Goal: Transaction & Acquisition: Purchase product/service

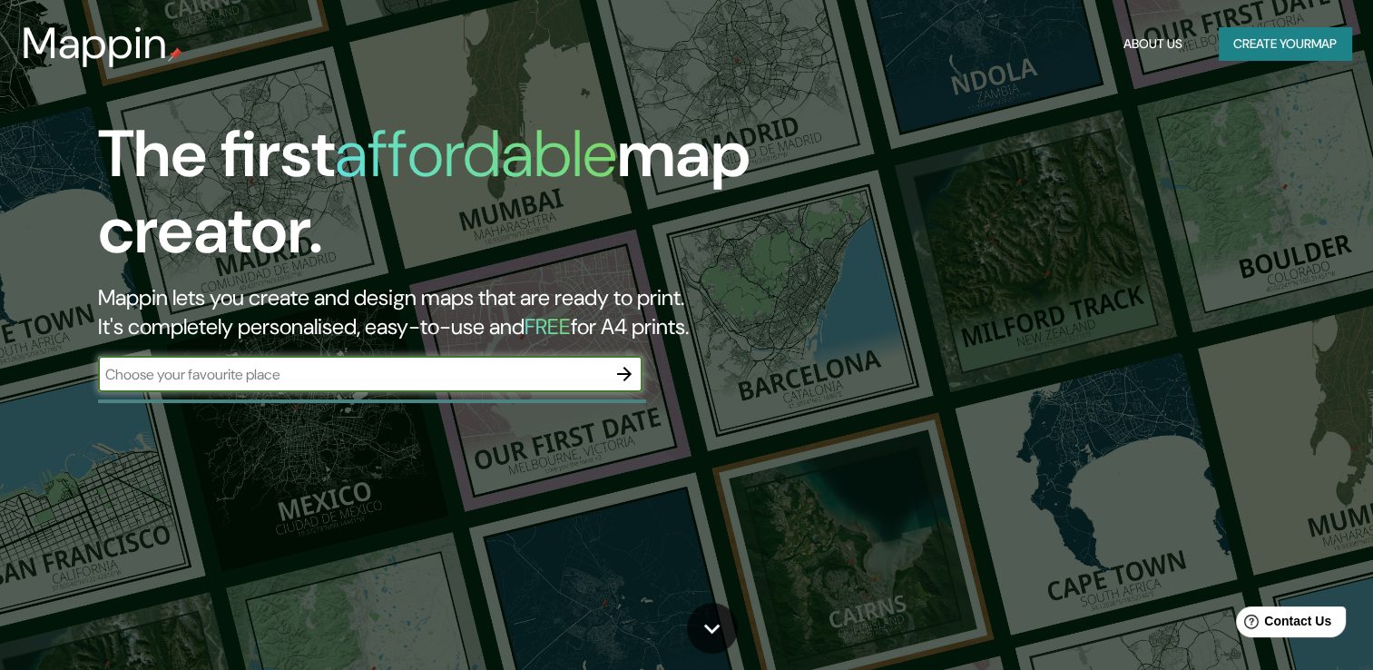
click at [336, 364] on input "text" at bounding box center [352, 374] width 508 height 21
paste input "[STREET_ADDRESS]."
type input "[STREET_ADDRESS]."
click at [623, 372] on icon "button" at bounding box center [624, 374] width 22 height 22
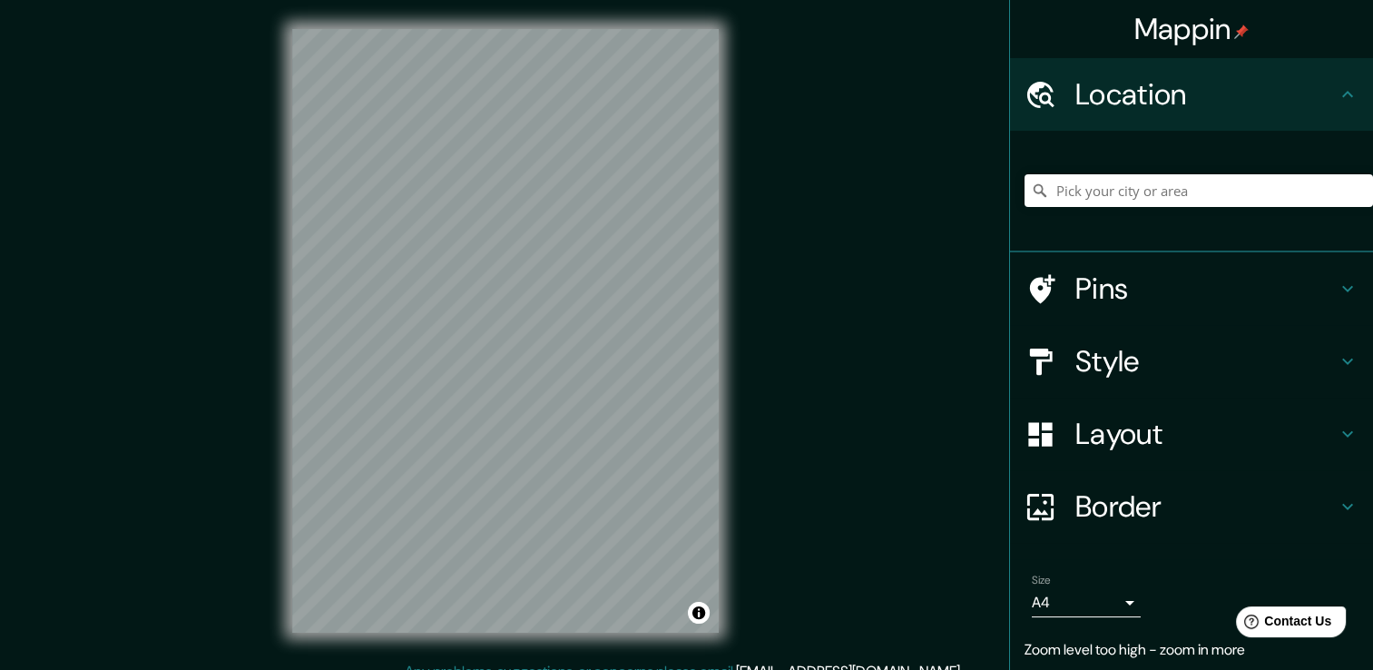
scroll to position [9, 0]
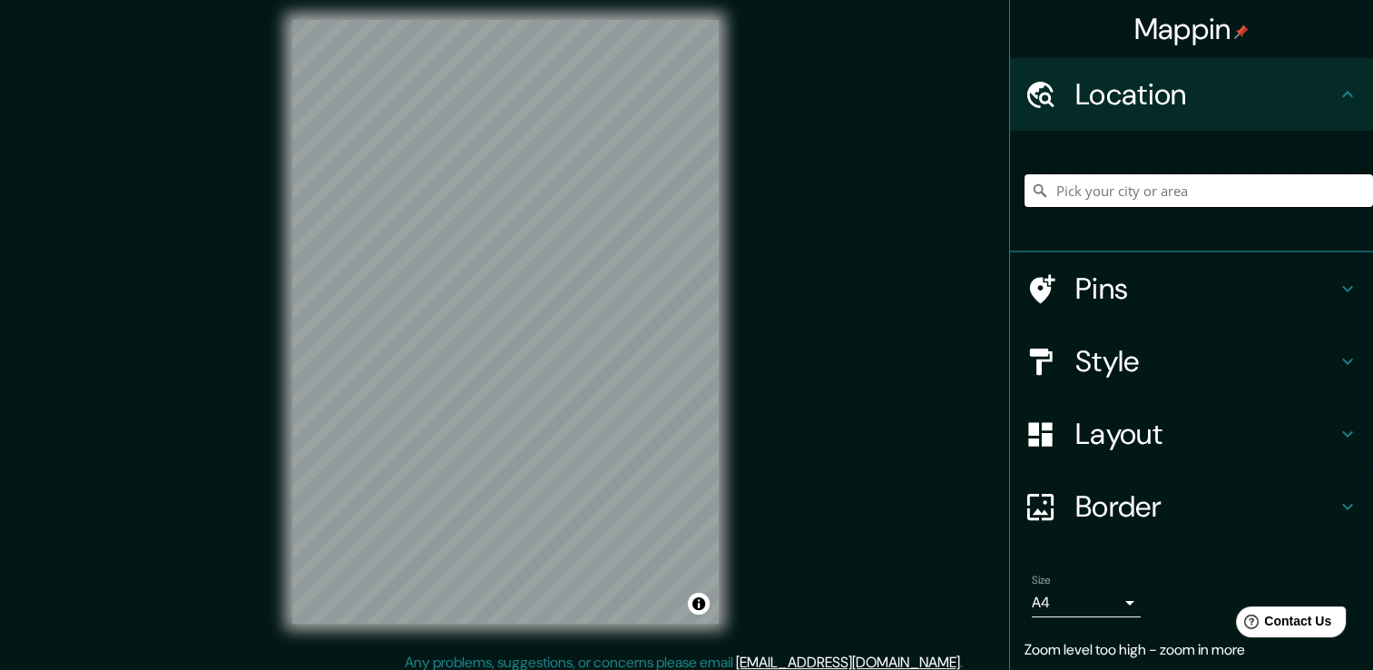
click at [1133, 200] on input "Pick your city or area" at bounding box center [1199, 190] width 348 height 33
click at [1132, 198] on input "[GEOGRAPHIC_DATA], [GEOGRAPHIC_DATA], [GEOGRAPHIC_DATA]" at bounding box center [1199, 190] width 348 height 33
click at [1222, 188] on input "[GEOGRAPHIC_DATA], [GEOGRAPHIC_DATA], [GEOGRAPHIC_DATA]" at bounding box center [1199, 190] width 348 height 33
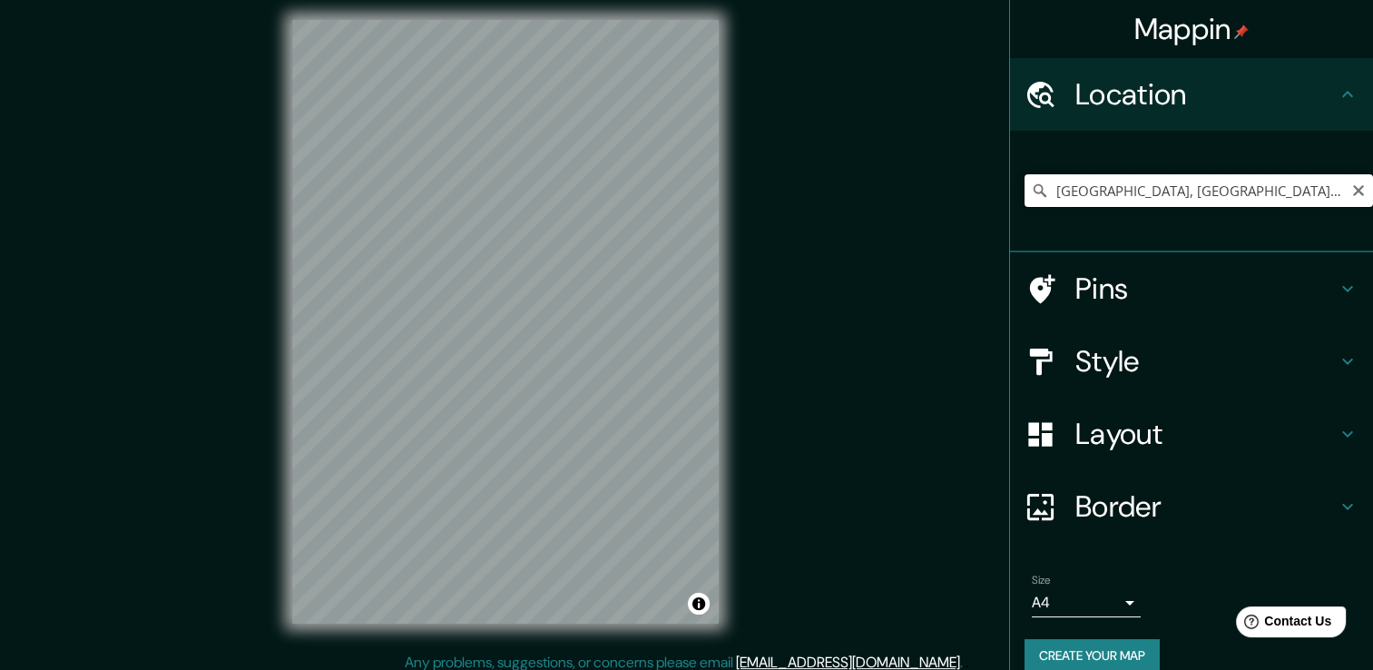
click at [1222, 188] on input "[GEOGRAPHIC_DATA], [GEOGRAPHIC_DATA], [GEOGRAPHIC_DATA]" at bounding box center [1199, 190] width 348 height 33
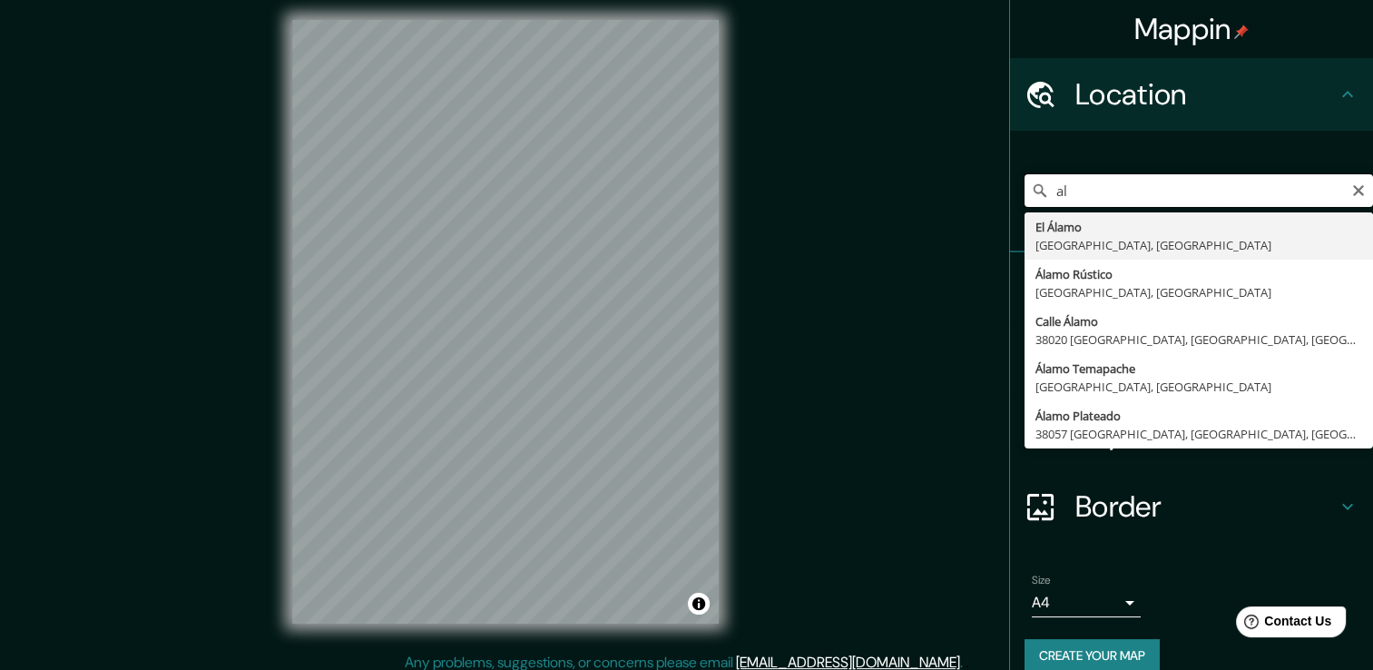
type input "a"
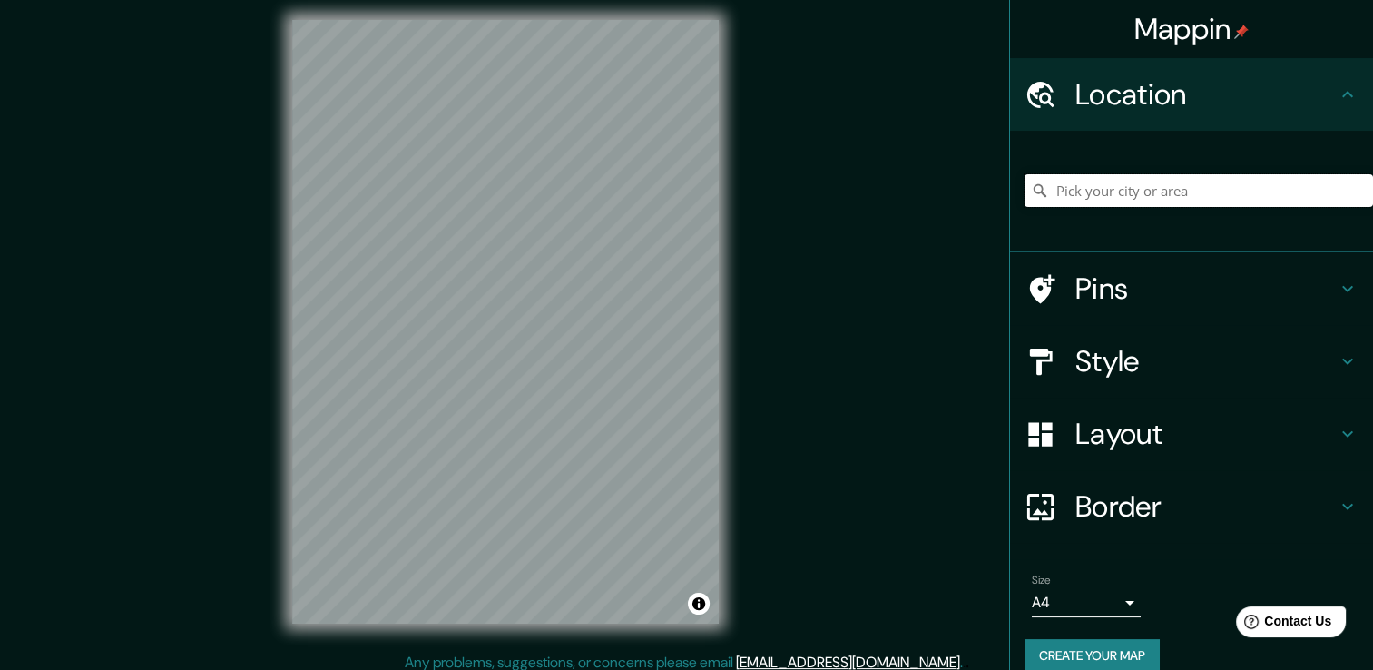
paste input "[STREET_ADDRESS]."
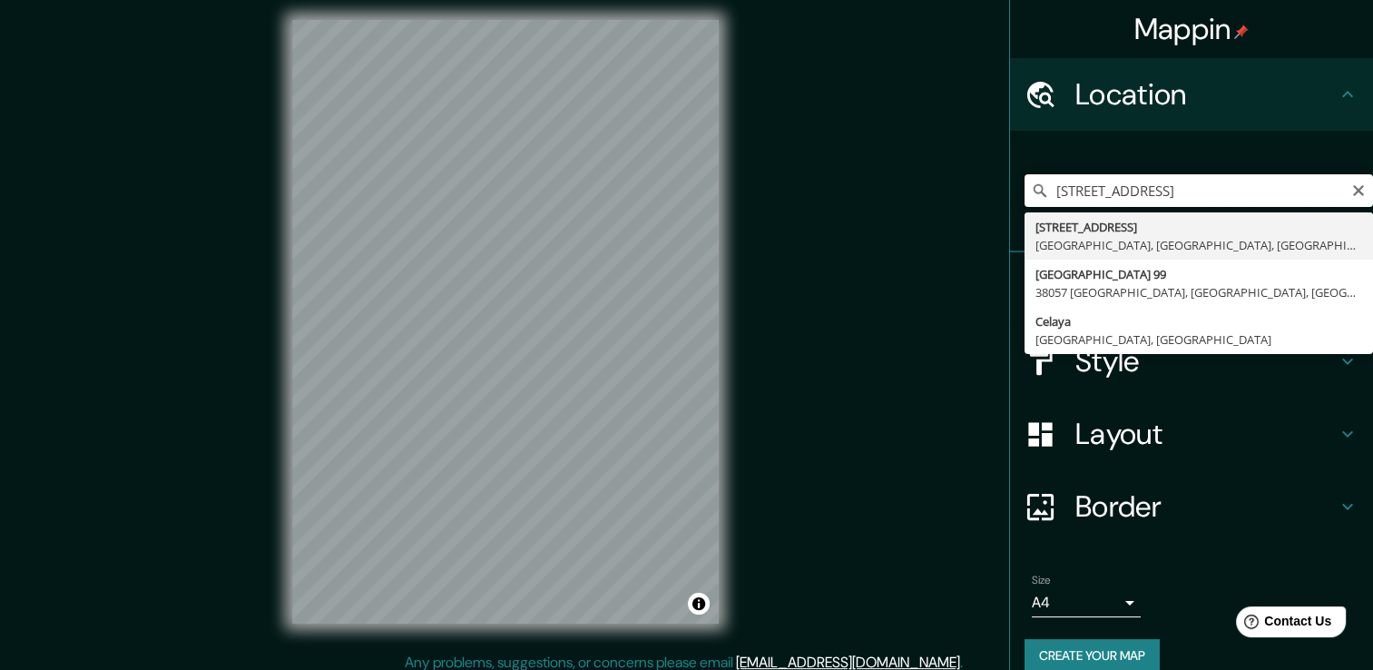
scroll to position [0, 0]
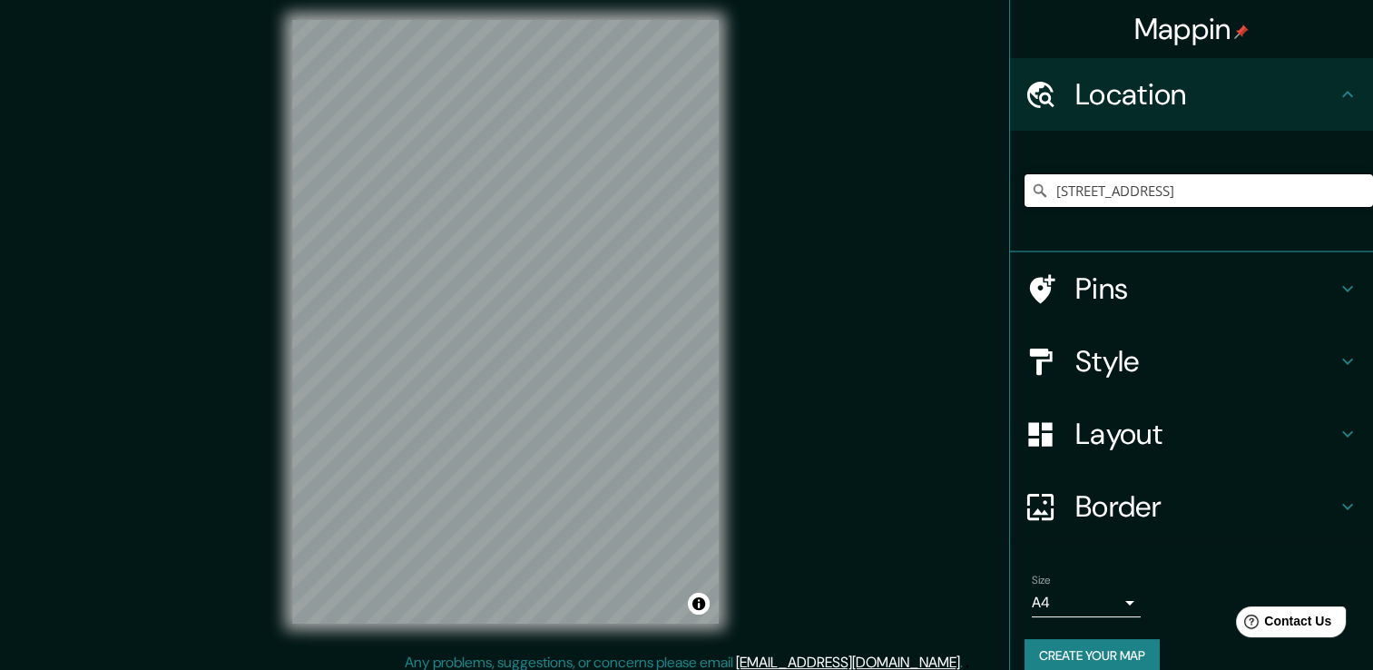
type input "[STREET_ADDRESS]"
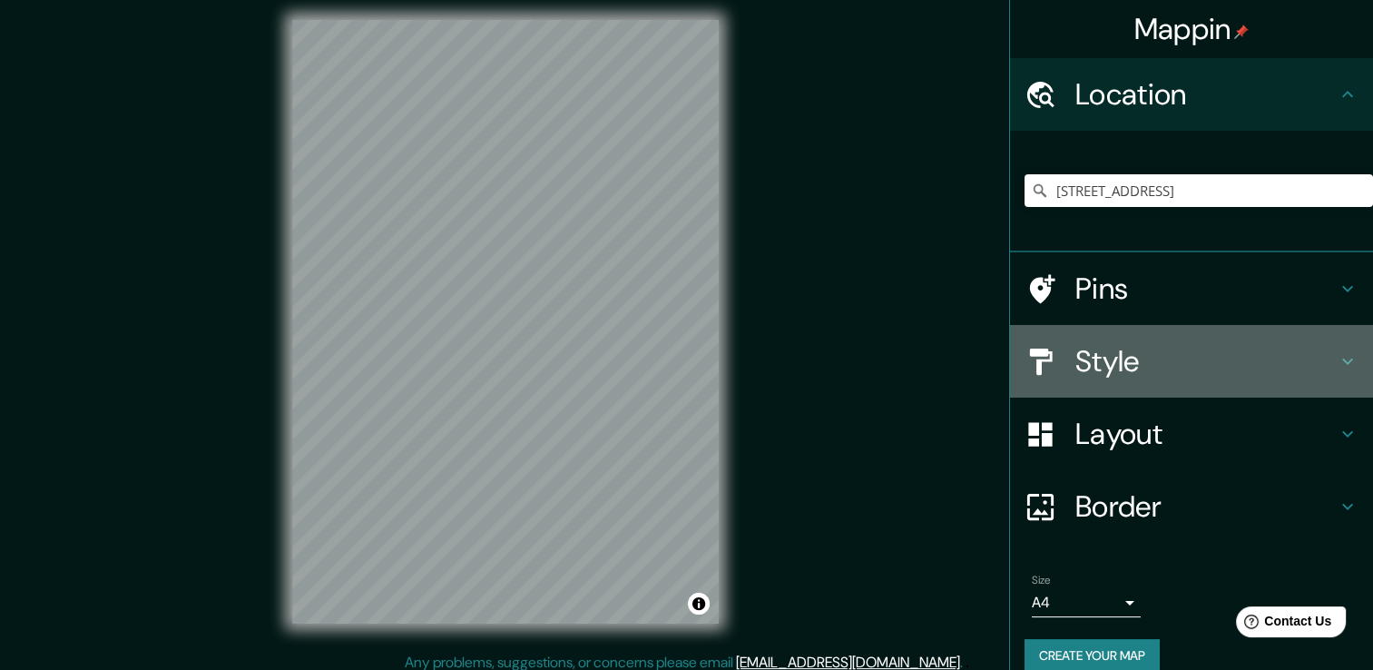
click at [1118, 358] on h4 "Style" at bounding box center [1205, 361] width 261 height 36
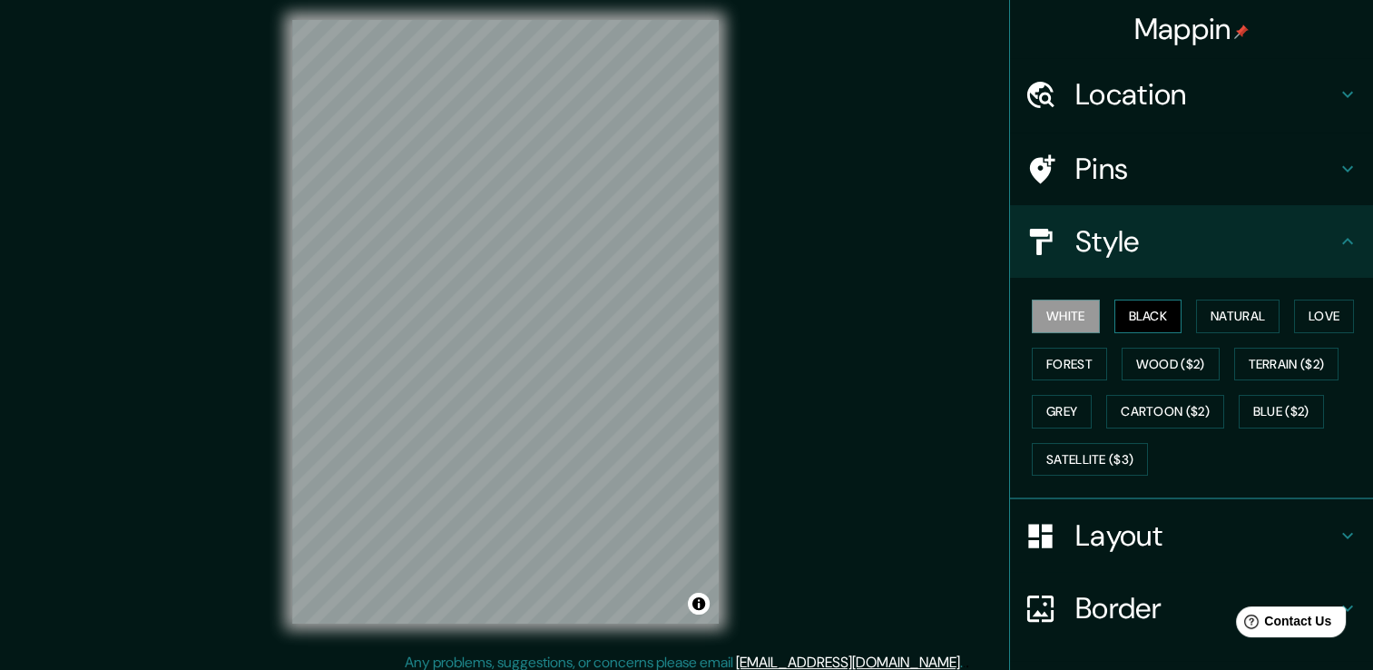
click at [1117, 316] on button "Black" at bounding box center [1148, 316] width 68 height 34
click at [1059, 368] on button "Forest" at bounding box center [1069, 365] width 75 height 34
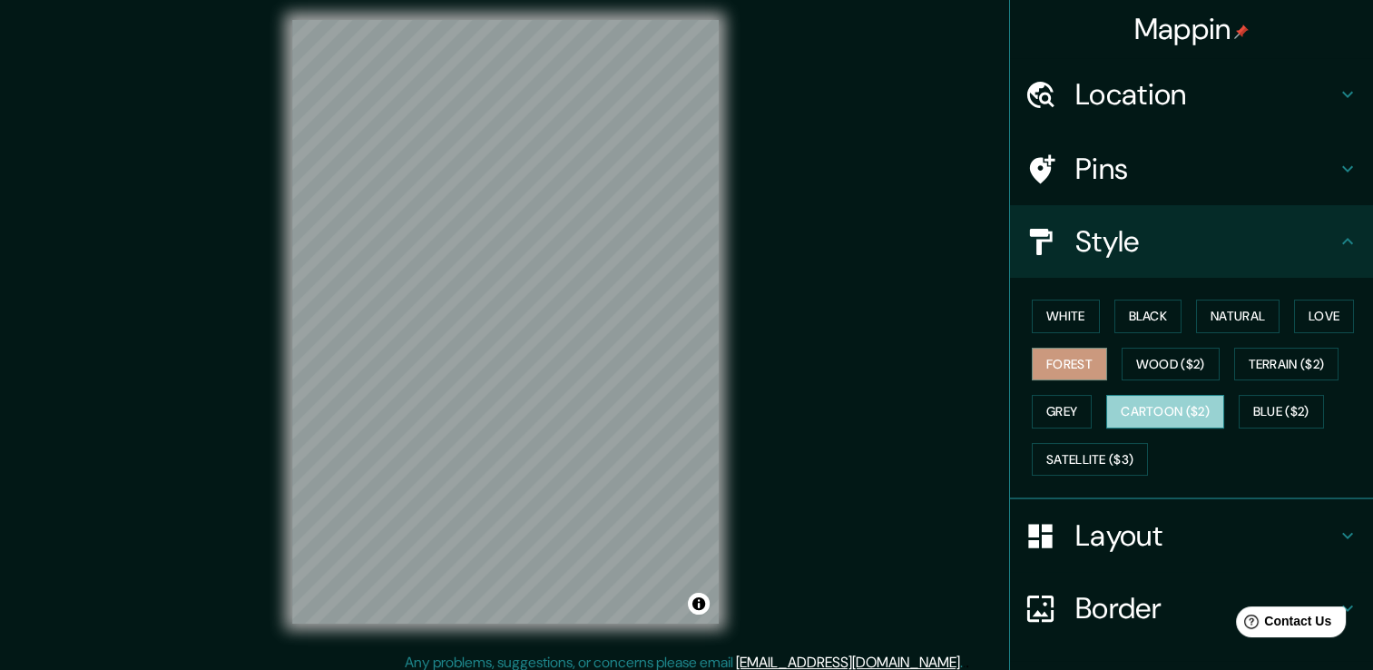
click at [1178, 407] on button "Cartoon ($2)" at bounding box center [1165, 412] width 118 height 34
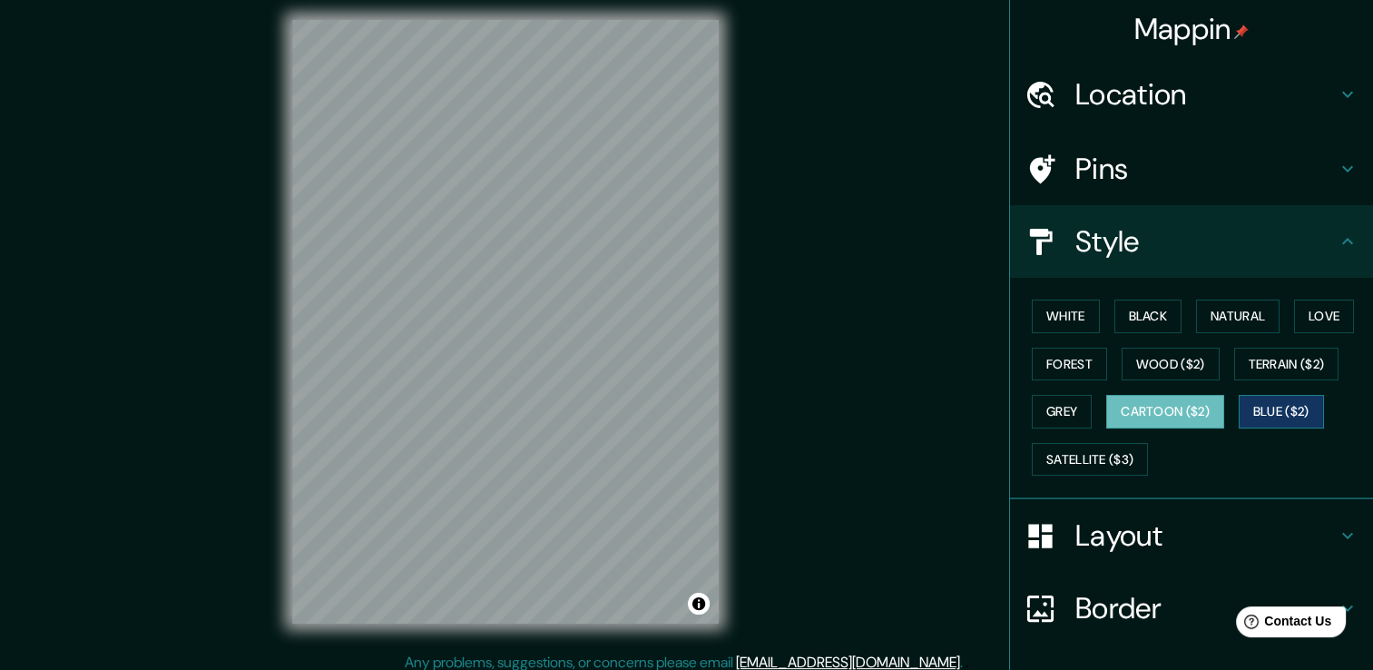
click at [1280, 408] on button "Blue ($2)" at bounding box center [1281, 412] width 85 height 34
click at [1184, 408] on button "Cartoon ($2)" at bounding box center [1165, 412] width 118 height 34
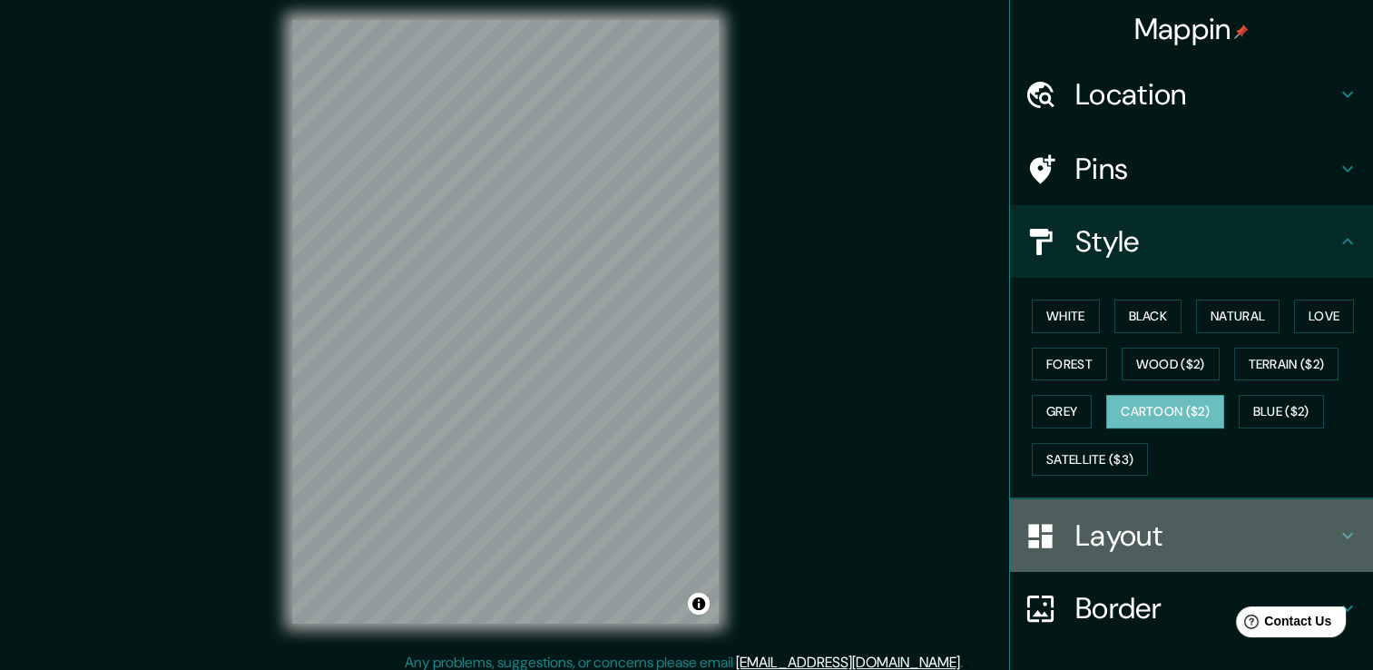
click at [1095, 529] on h4 "Layout" at bounding box center [1205, 535] width 261 height 36
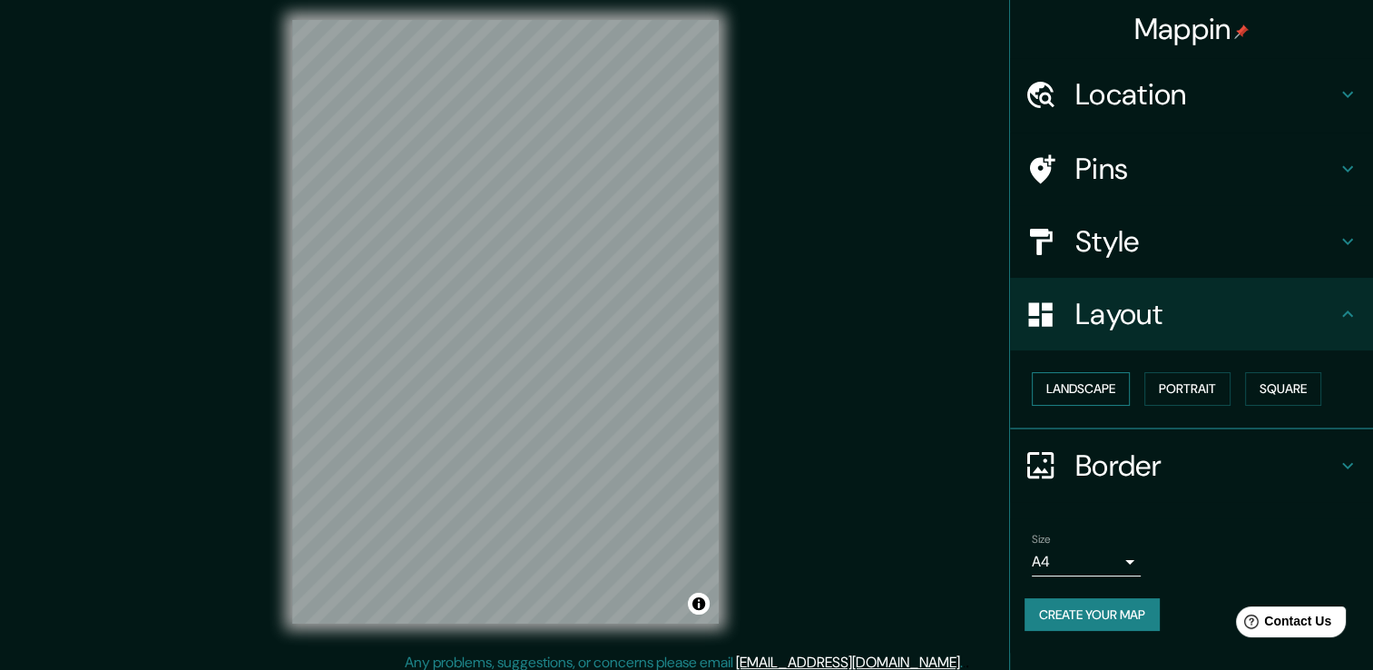
click at [1101, 385] on button "Landscape" at bounding box center [1081, 389] width 98 height 34
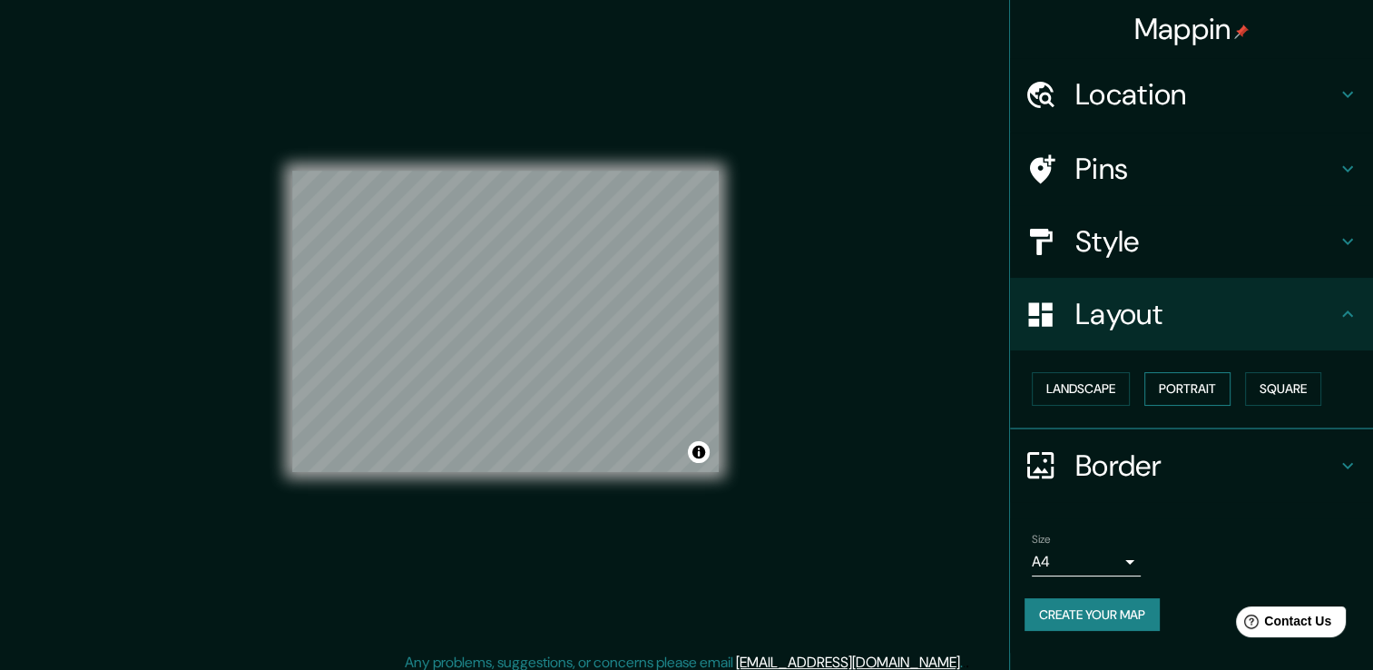
click at [1165, 386] on button "Portrait" at bounding box center [1187, 389] width 86 height 34
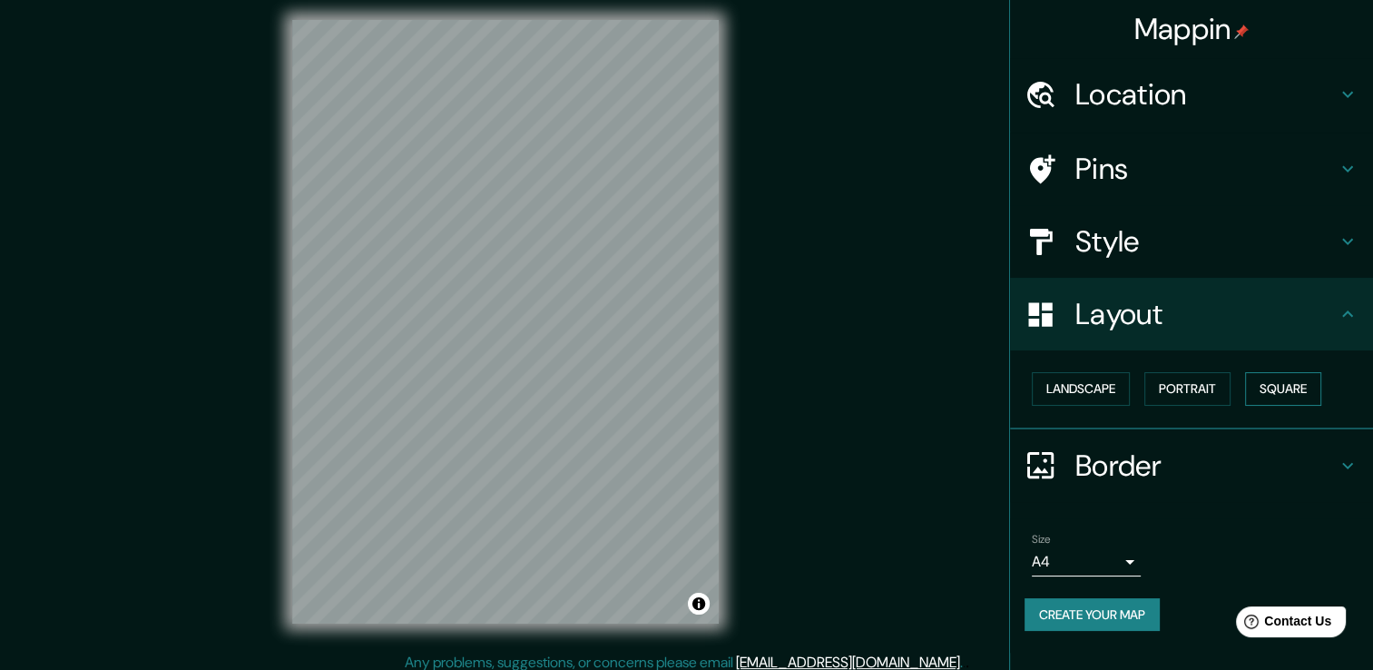
click at [1271, 384] on button "Square" at bounding box center [1283, 389] width 76 height 34
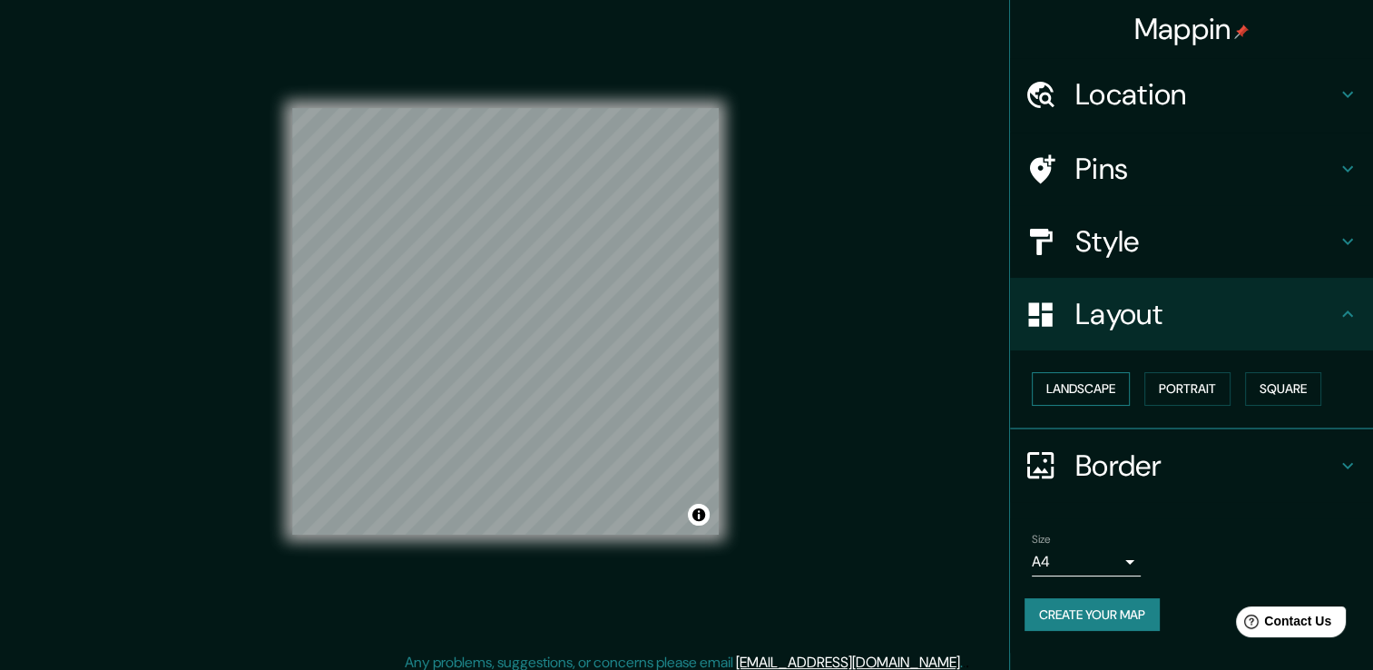
click at [1076, 384] on button "Landscape" at bounding box center [1081, 389] width 98 height 34
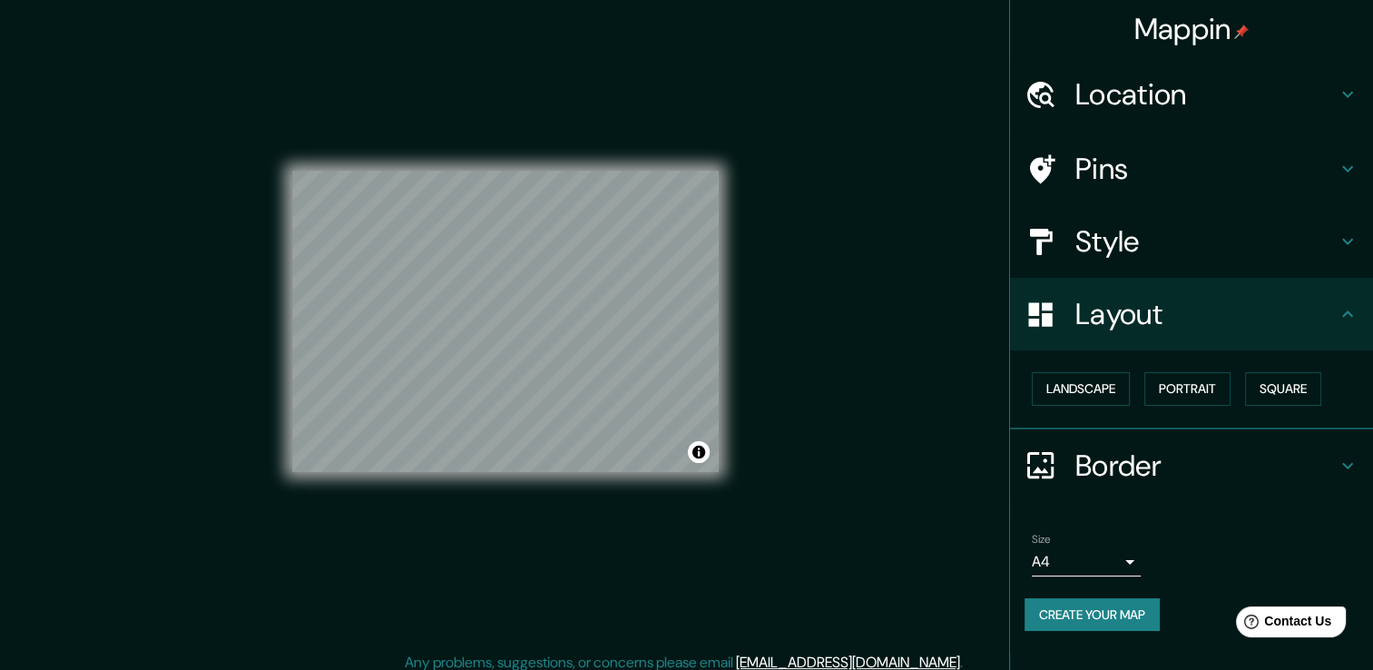
click at [1122, 325] on h4 "Layout" at bounding box center [1205, 314] width 261 height 36
click at [1072, 381] on button "Landscape" at bounding box center [1081, 389] width 98 height 34
click at [1064, 321] on div at bounding box center [1050, 315] width 51 height 32
click at [1107, 169] on h4 "Pins" at bounding box center [1205, 169] width 261 height 36
